Goal: Check status

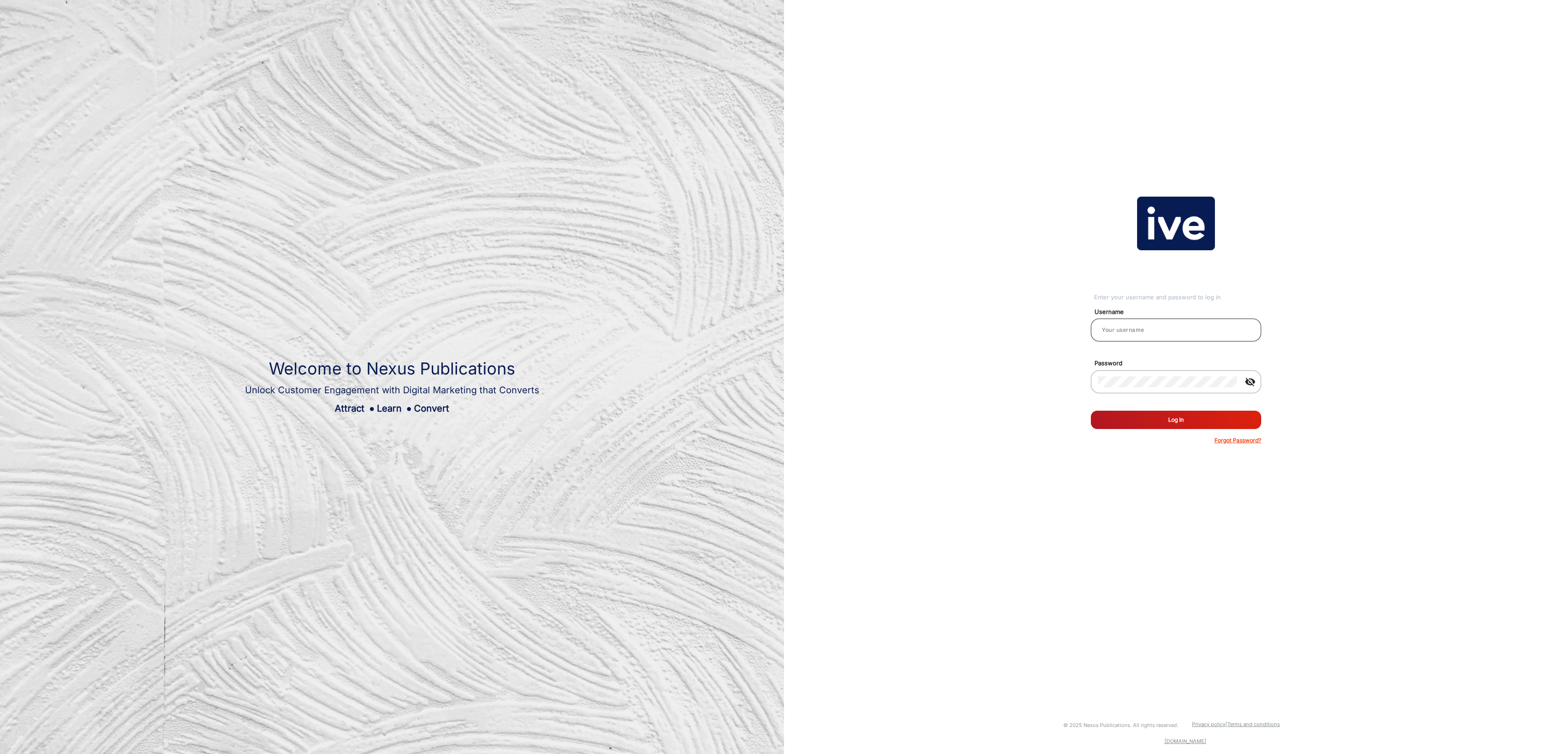
click at [1141, 331] on input "email" at bounding box center [1176, 330] width 156 height 11
type input "[PERSON_NAME]"
click at [1195, 417] on button "Log In" at bounding box center [1176, 420] width 170 height 18
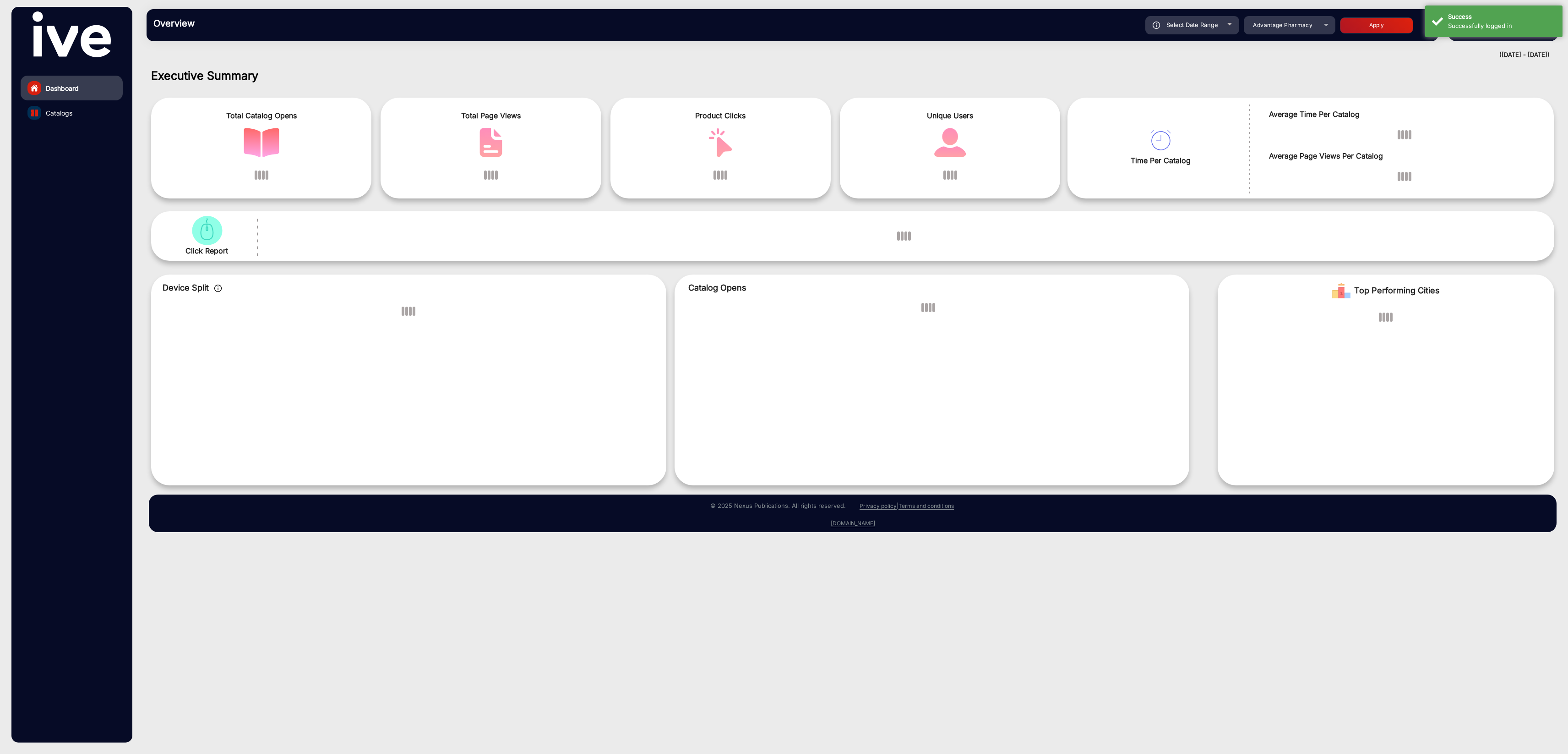
click at [1181, 421] on app-vmg-line-chart "Catalog Opens" at bounding box center [928, 380] width 508 height 211
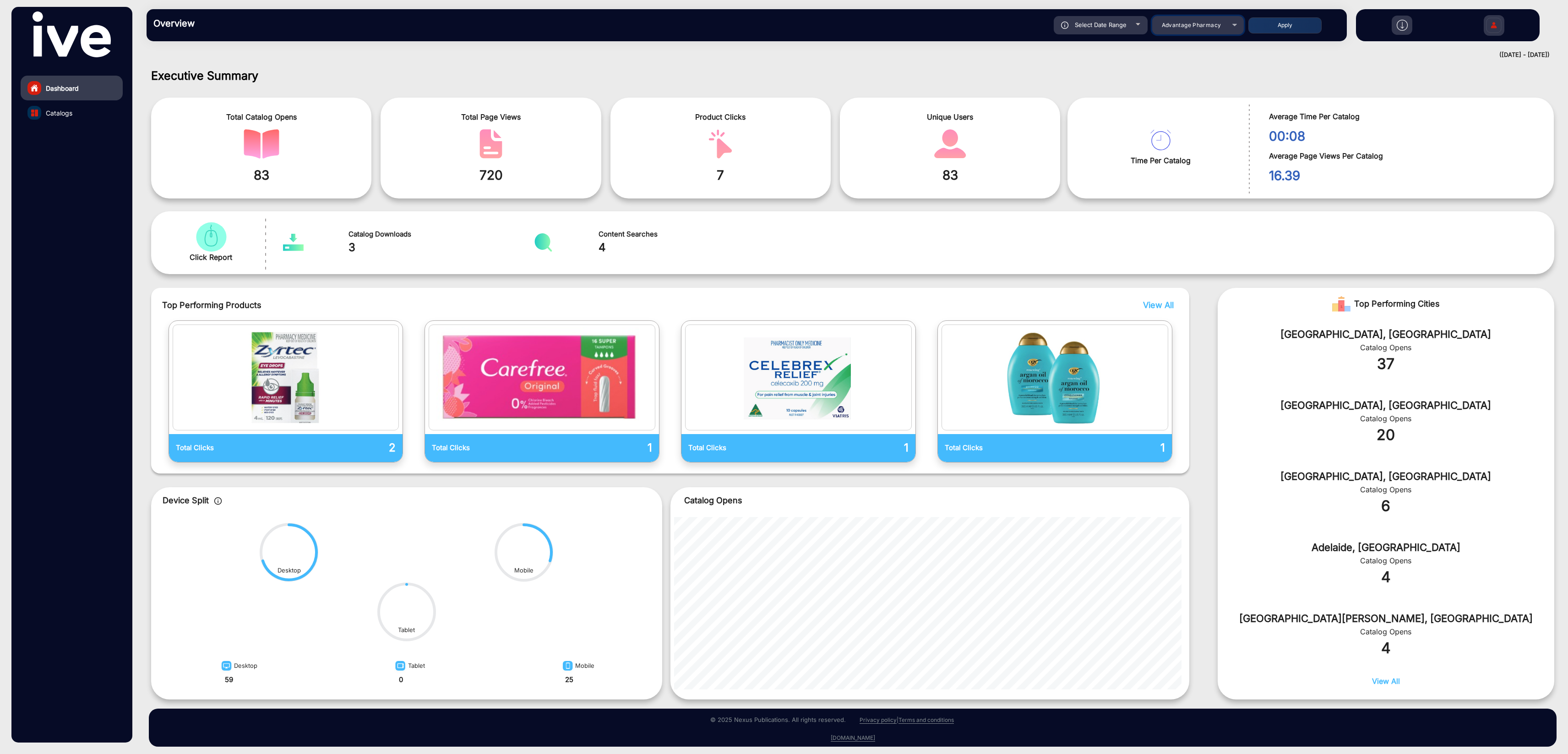
click at [1201, 29] on div "Advantage Pharmacy" at bounding box center [1191, 25] width 73 height 11
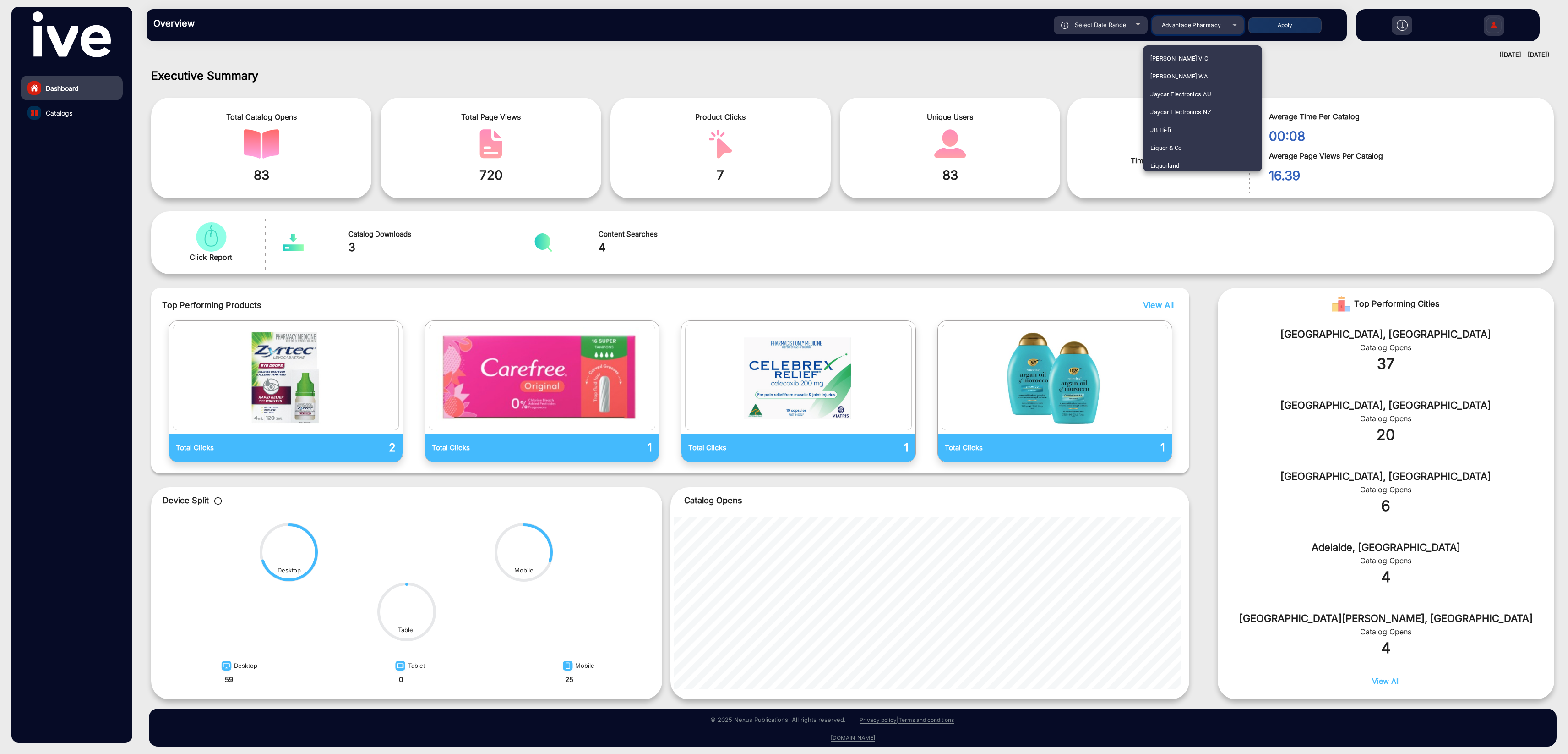
scroll to position [965, 0]
click at [1184, 76] on mat-option "Liquorland" at bounding box center [1203, 76] width 119 height 18
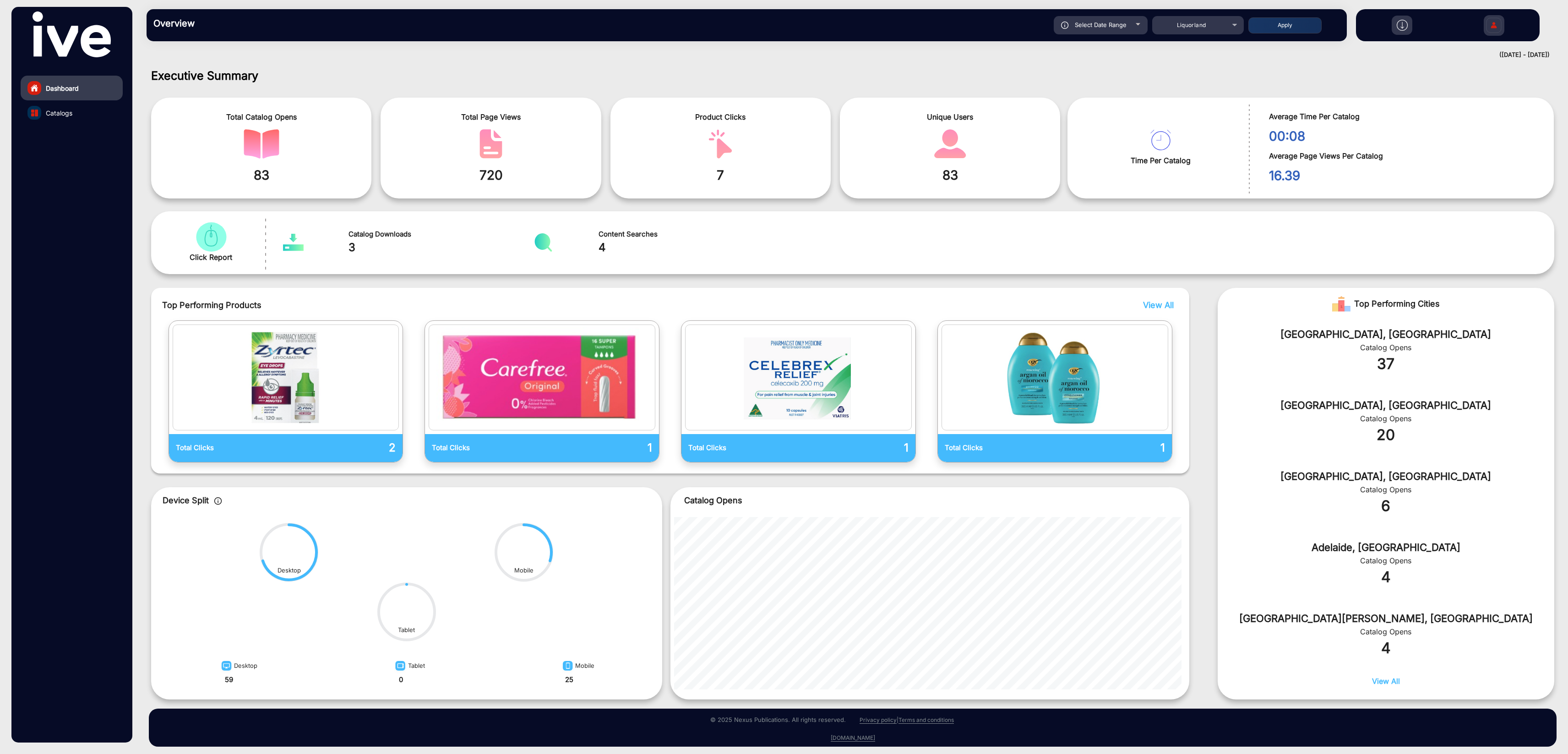
click at [1108, 30] on div "Select Date Range" at bounding box center [1101, 25] width 94 height 18
type input "[DATE]"
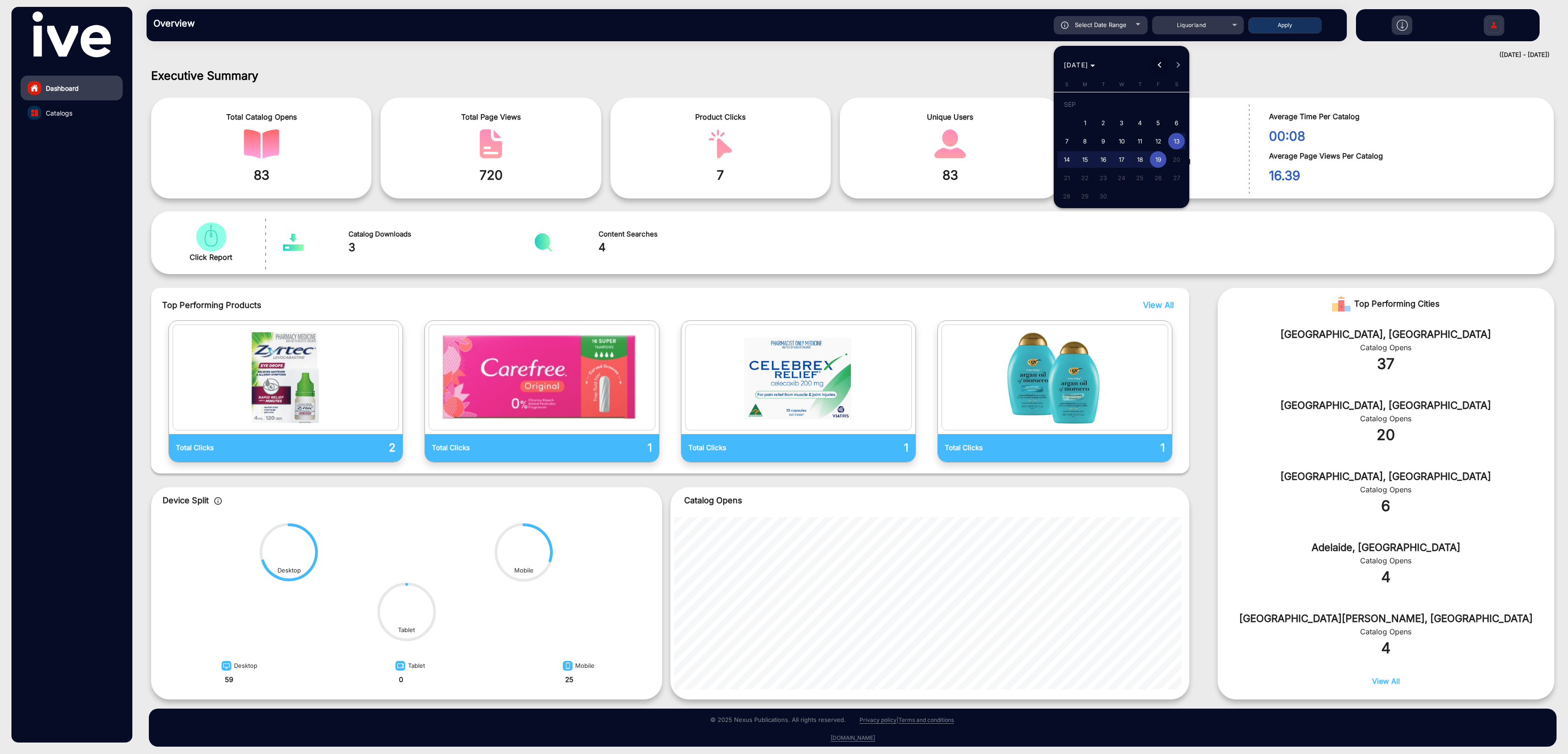
click at [1160, 67] on button "Previous month" at bounding box center [1160, 65] width 18 height 18
click at [1162, 103] on span "1" at bounding box center [1158, 106] width 16 height 19
type input "[DATE]"
click at [1178, 64] on button "Next month" at bounding box center [1178, 65] width 18 height 18
click at [1159, 157] on span "19" at bounding box center [1158, 159] width 16 height 16
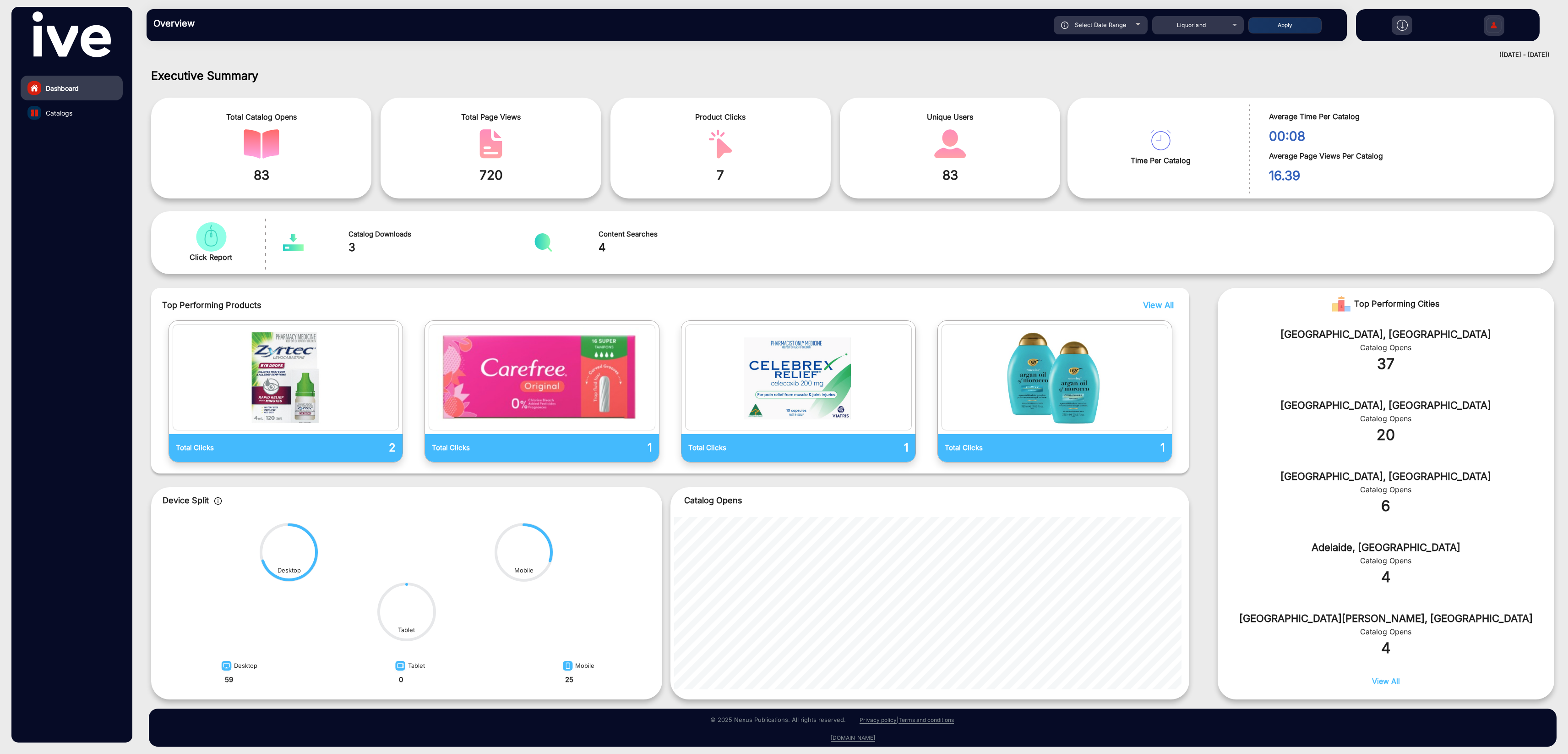
type input "[DATE]"
click at [1281, 29] on button "Apply" at bounding box center [1285, 26] width 73 height 16
type input "[DATE]"
